Goal: Navigation & Orientation: Find specific page/section

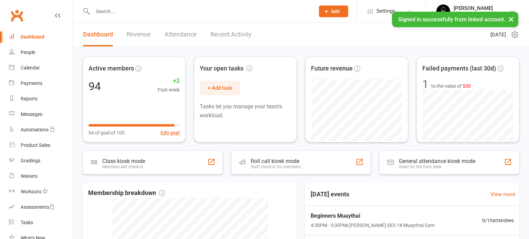
click at [221, 38] on link "Recent Activity" at bounding box center [230, 35] width 41 height 24
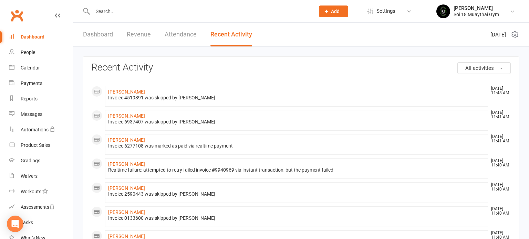
click at [96, 37] on link "Dashboard" at bounding box center [98, 35] width 30 height 24
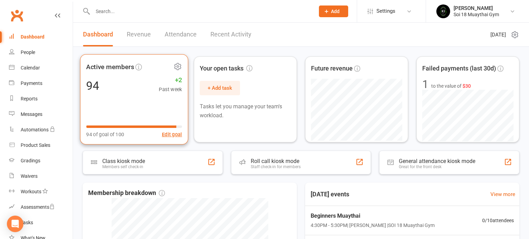
click at [127, 97] on div "Active members 94 +2 Past week 94 of goal of 100 Edit goal" at bounding box center [134, 99] width 108 height 91
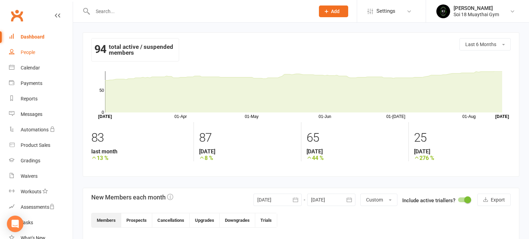
click at [28, 53] on div "People" at bounding box center [28, 53] width 14 height 6
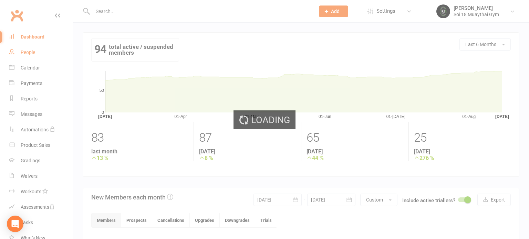
select select "100"
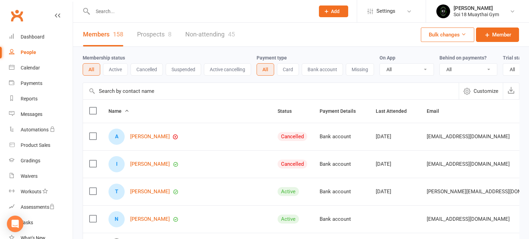
click at [141, 35] on link "Prospects 8" at bounding box center [154, 35] width 34 height 24
